Goal: Navigation & Orientation: Find specific page/section

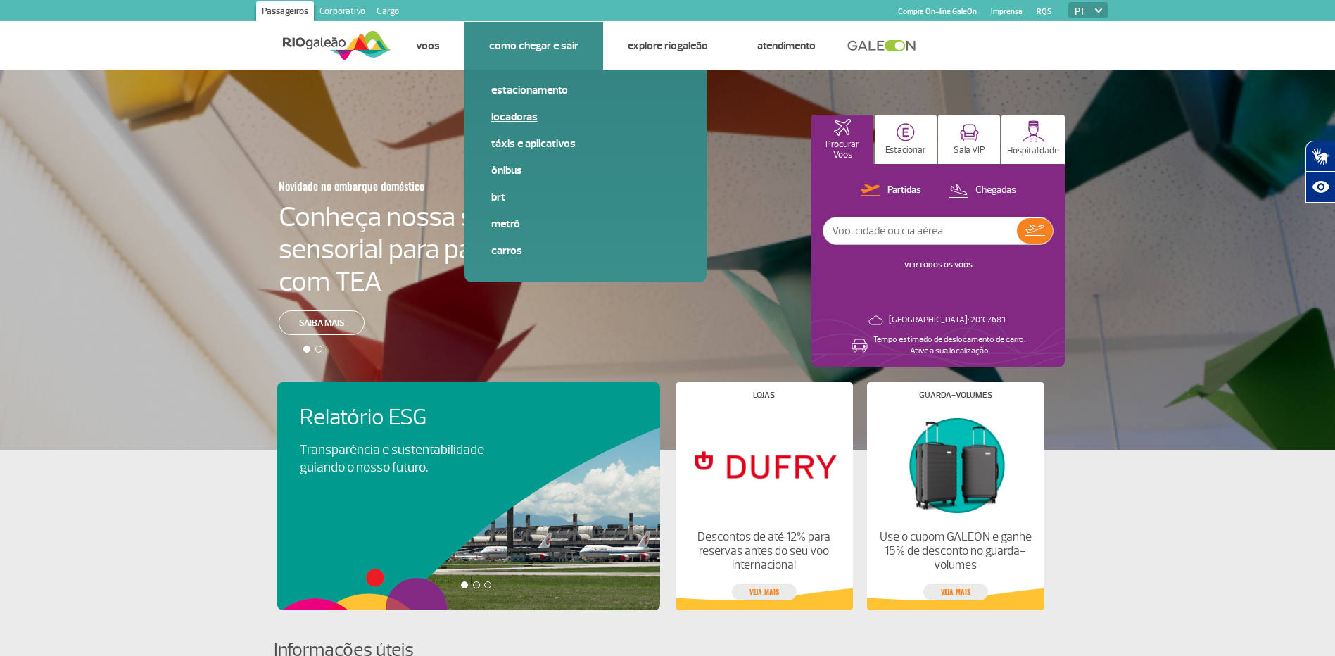
click at [580, 121] on link "Locadoras" at bounding box center [585, 116] width 189 height 15
